Goal: Information Seeking & Learning: Find specific page/section

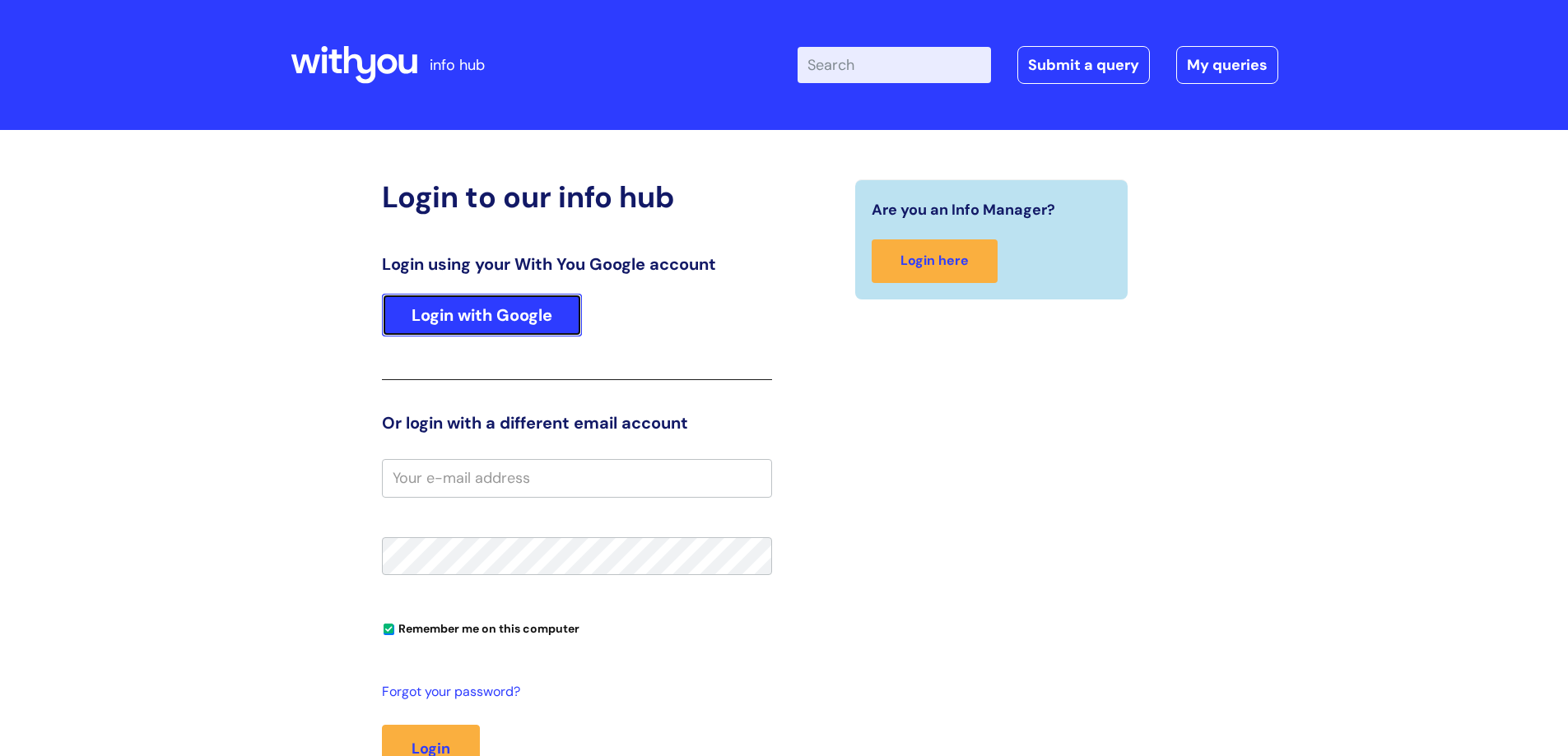
click at [487, 313] on link "Login with Google" at bounding box center [482, 315] width 200 height 43
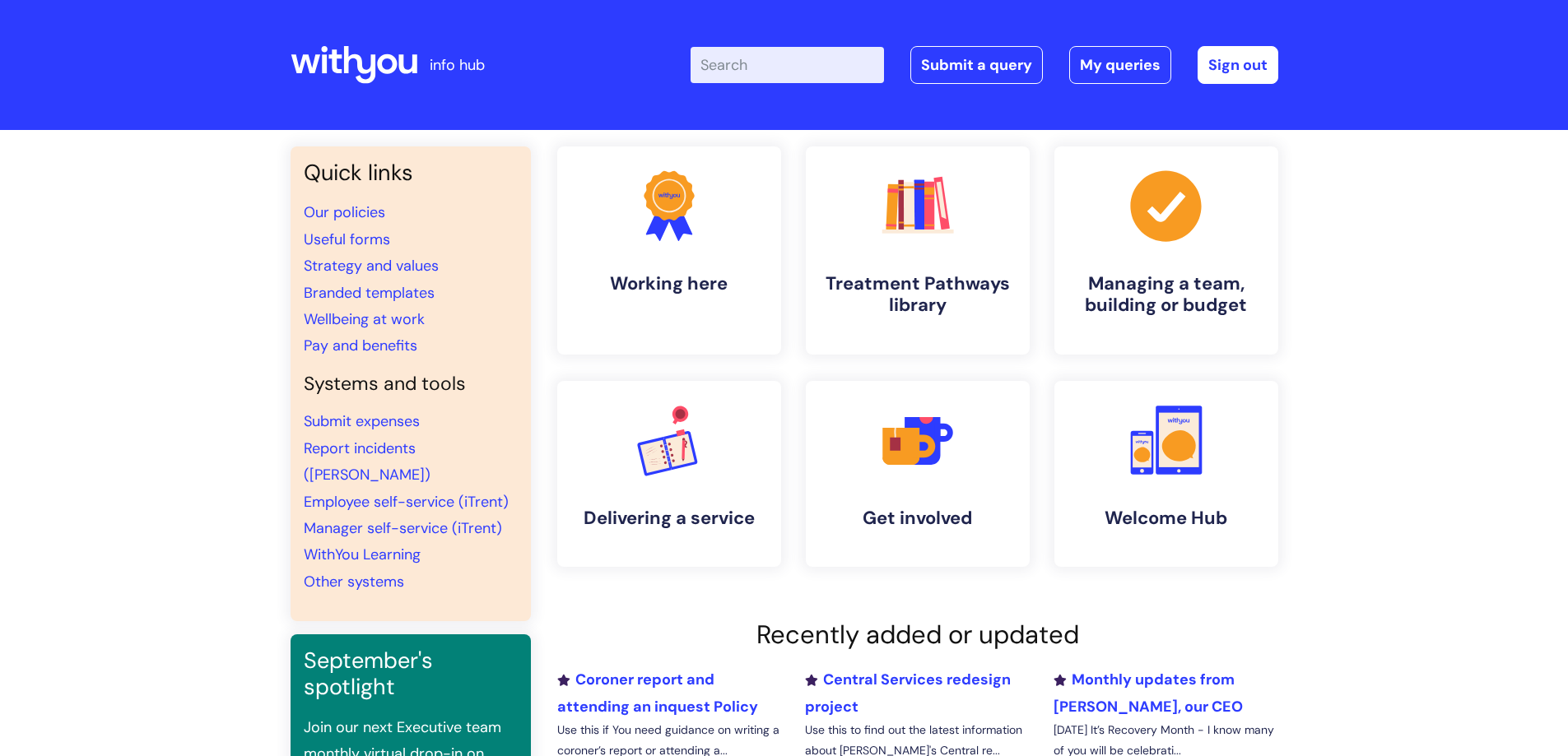
click at [774, 65] on input "Enter your search term here..." at bounding box center [787, 64] width 194 height 36
type input "useful"
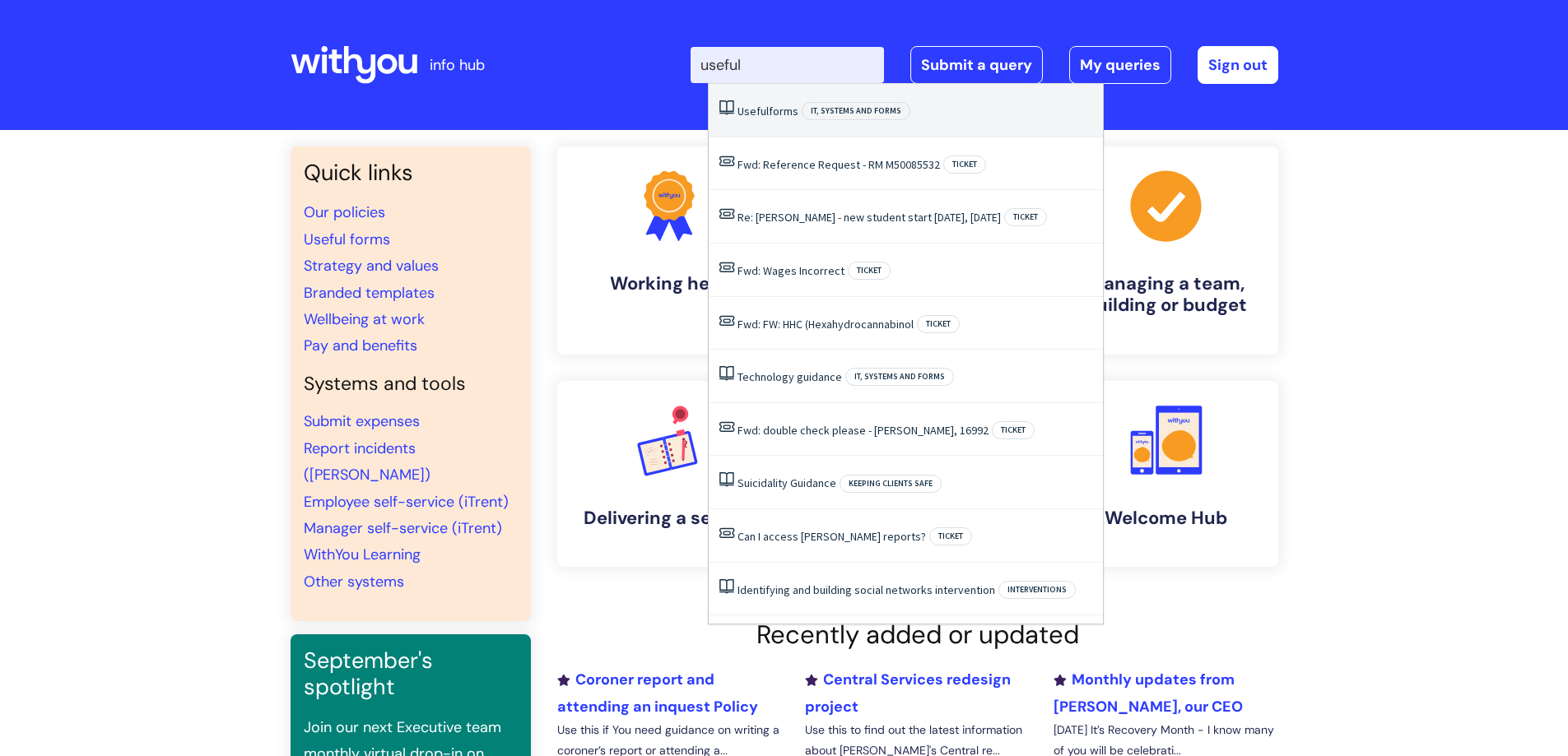
click at [770, 103] on link "Useful forms" at bounding box center [767, 111] width 61 height 15
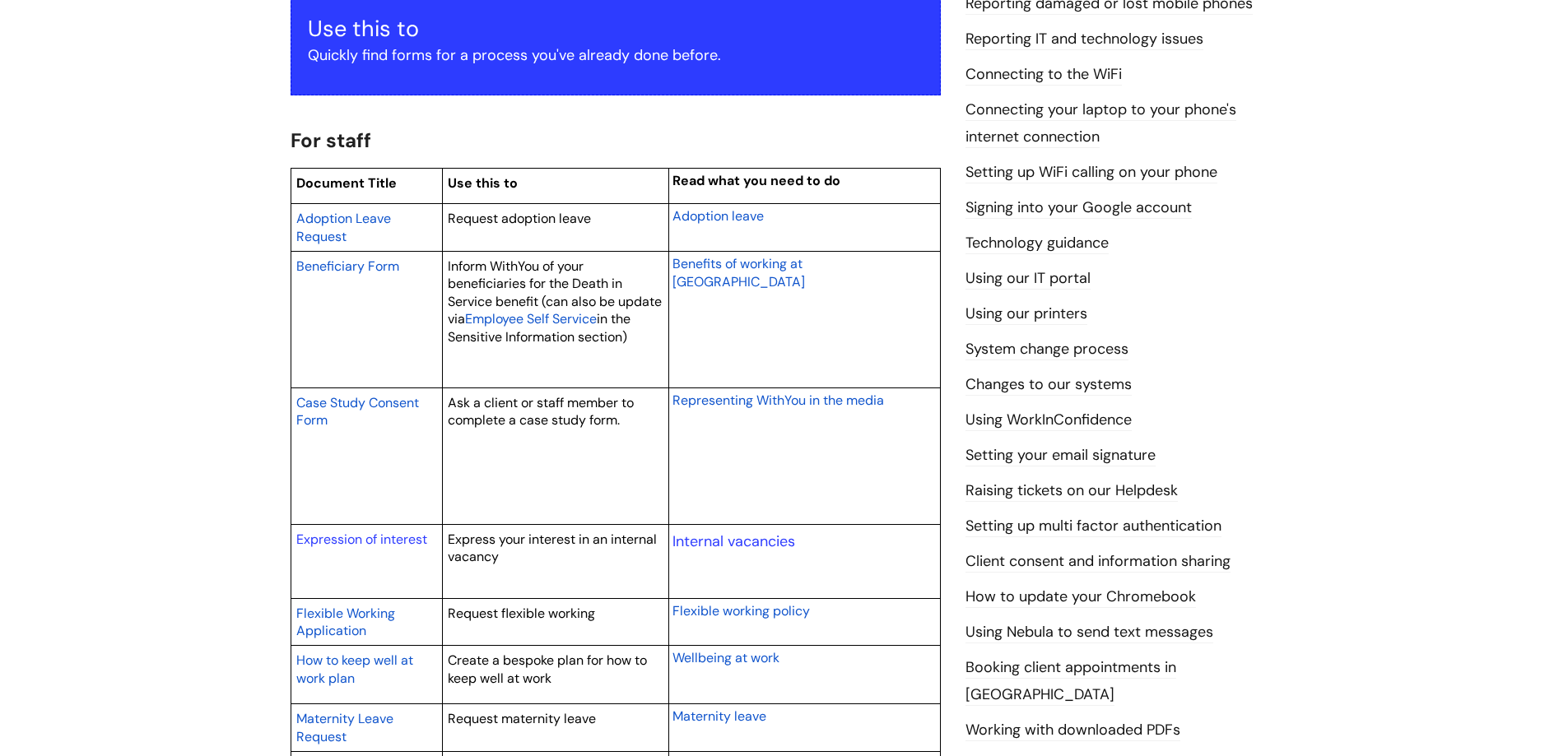
scroll to position [323, 0]
click at [711, 539] on link "Internal vacancies" at bounding box center [733, 541] width 123 height 20
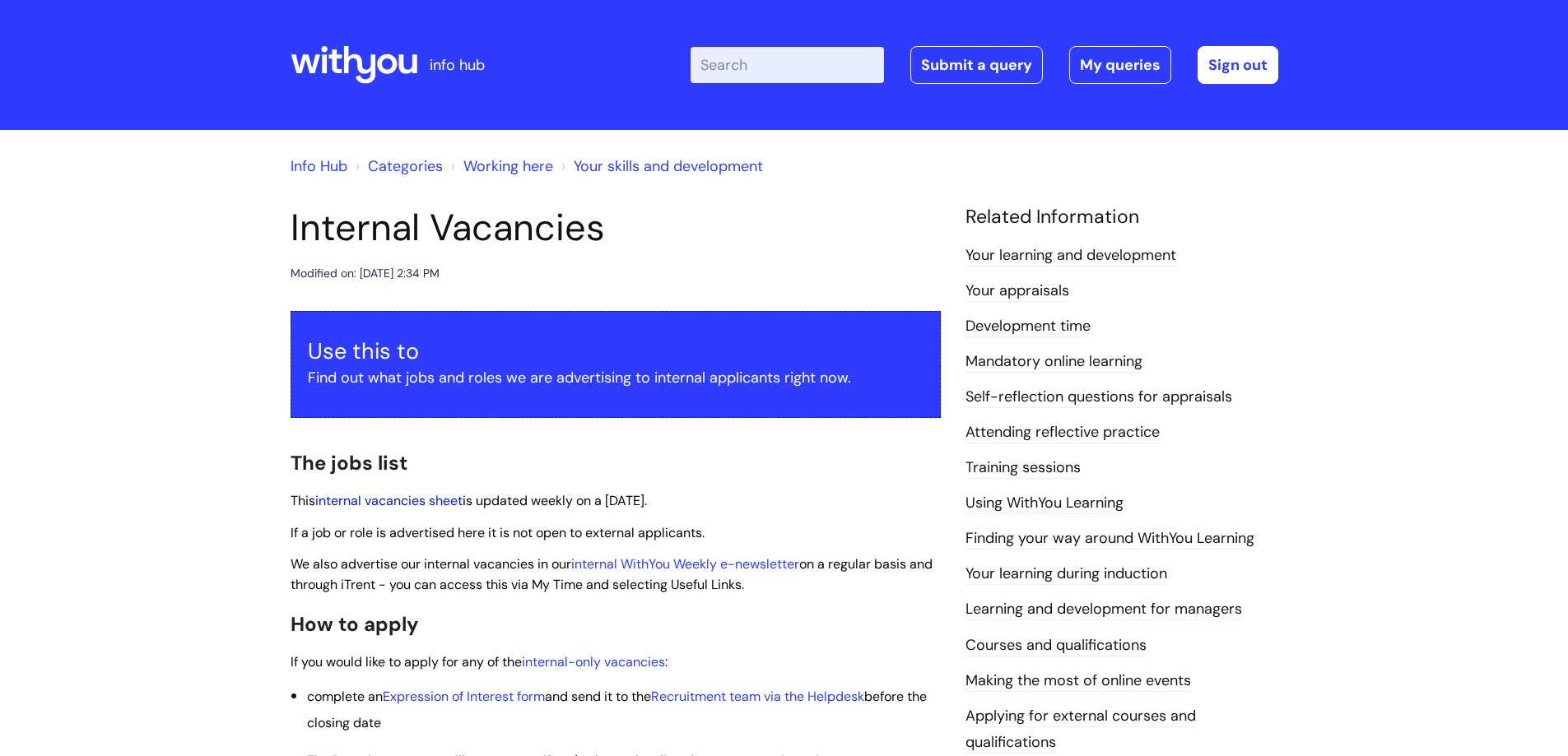
click at [432, 504] on link "internal vacancies sheet" at bounding box center [389, 501] width 147 height 18
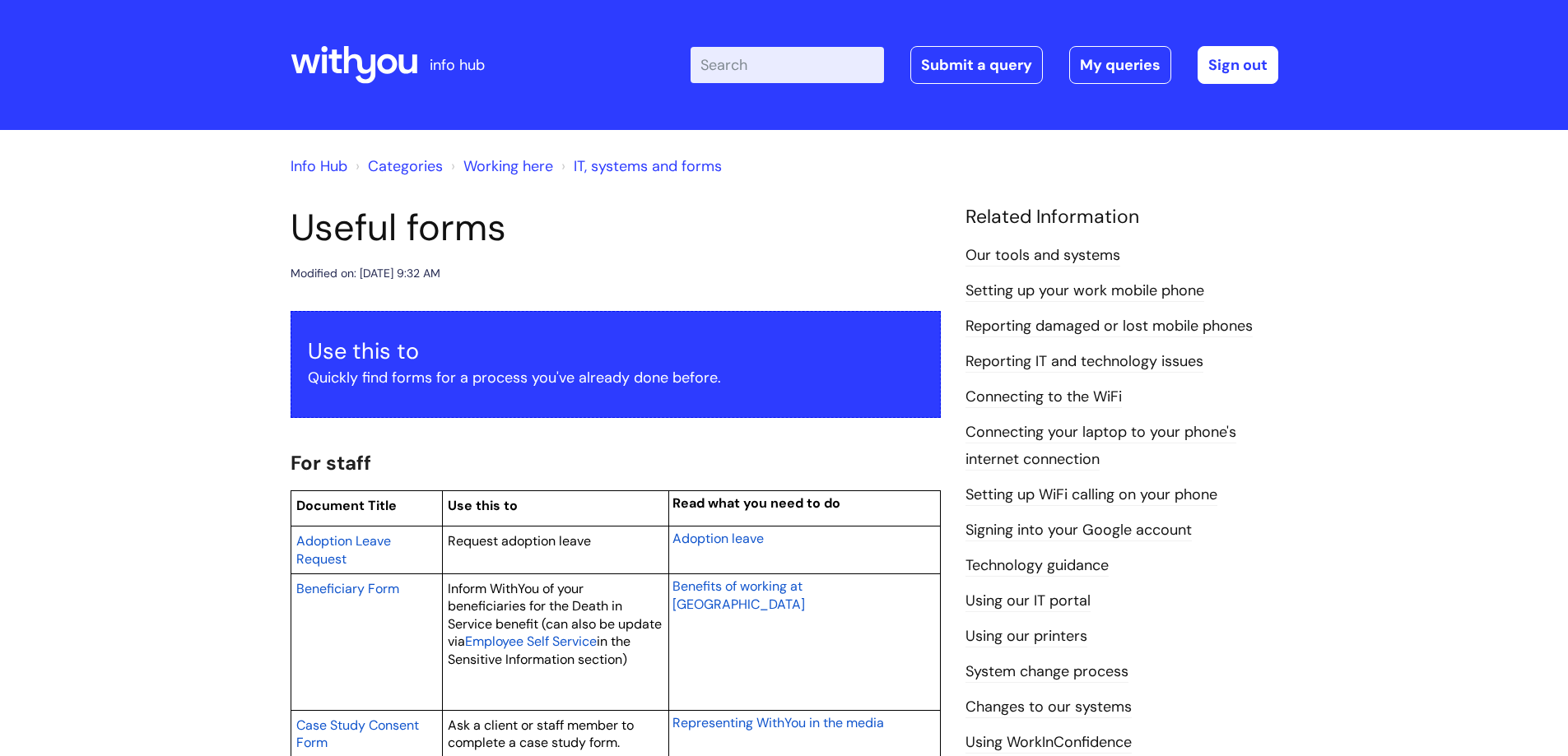
scroll to position [323, 0]
